Goal: Information Seeking & Learning: Learn about a topic

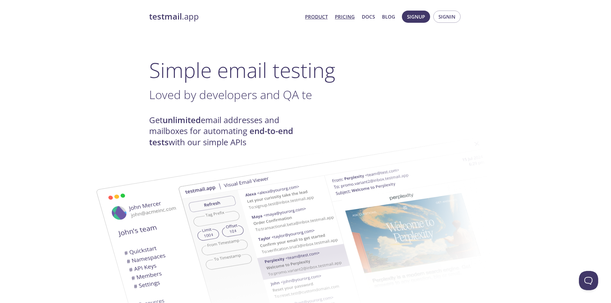
click at [345, 15] on link "Pricing" at bounding box center [345, 17] width 20 height 8
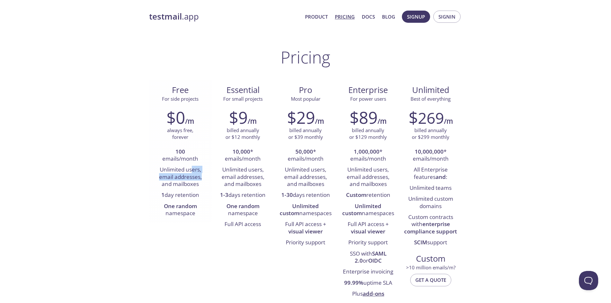
drag, startPoint x: 192, startPoint y: 164, endPoint x: 202, endPoint y: 180, distance: 18.0
click at [202, 180] on li "Unlimited users, email addresses, and mailboxes" at bounding box center [180, 176] width 53 height 25
drag, startPoint x: 198, startPoint y: 187, endPoint x: 195, endPoint y: 198, distance: 12.0
click at [195, 198] on ul "100 emails/month Unlimited users, email addresses, and mailboxes 1 day retentio…" at bounding box center [180, 182] width 53 height 73
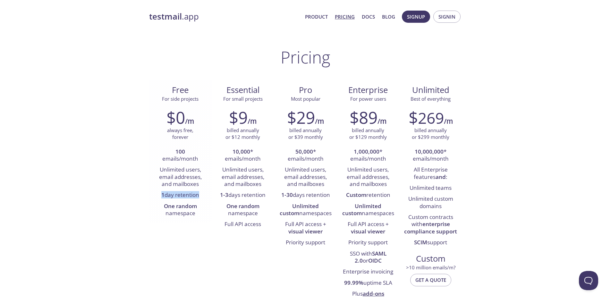
click at [195, 198] on li "1 day retention" at bounding box center [180, 195] width 53 height 11
drag, startPoint x: 241, startPoint y: 150, endPoint x: 266, endPoint y: 177, distance: 37.0
click at [266, 177] on ul "10,000 * emails/month Unlimited users, email addresses, and mailboxes 1-3 days …" at bounding box center [242, 188] width 53 height 84
click at [266, 177] on li "Unlimited users, email addresses, and mailboxes" at bounding box center [242, 176] width 53 height 25
